Goal: Register for event/course

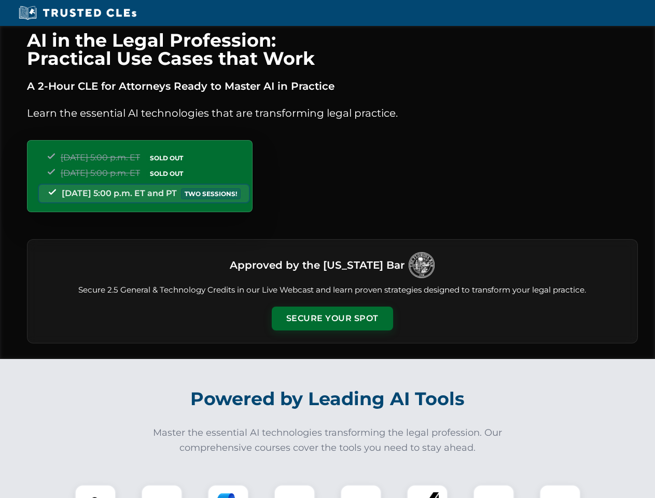
click at [332, 318] on button "Secure Your Spot" at bounding box center [332, 318] width 121 height 24
click at [95, 491] on img at bounding box center [95, 505] width 30 height 30
